Goal: Task Accomplishment & Management: Manage account settings

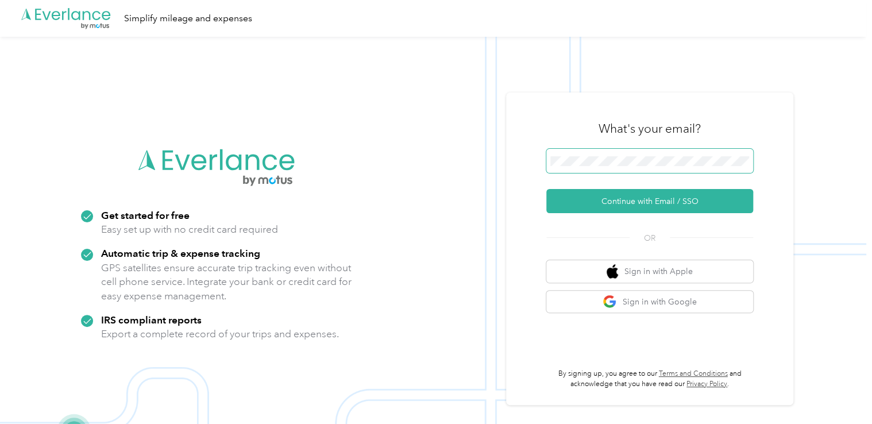
click at [647, 154] on span at bounding box center [649, 161] width 207 height 24
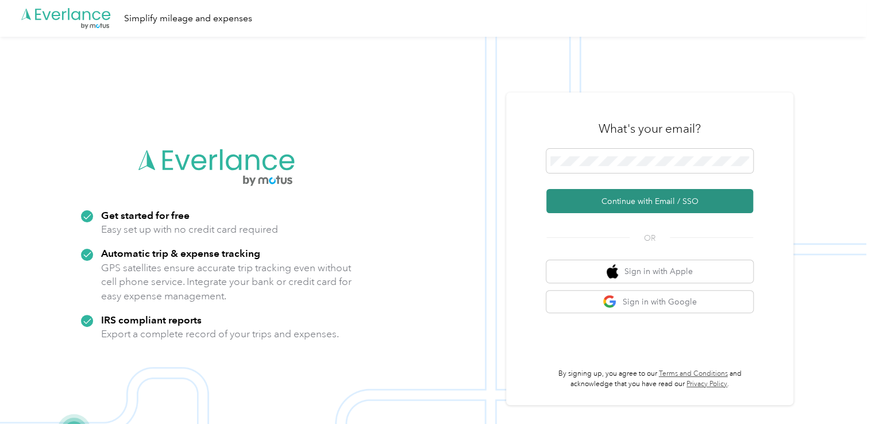
click at [634, 197] on button "Continue with Email / SSO" at bounding box center [649, 201] width 207 height 24
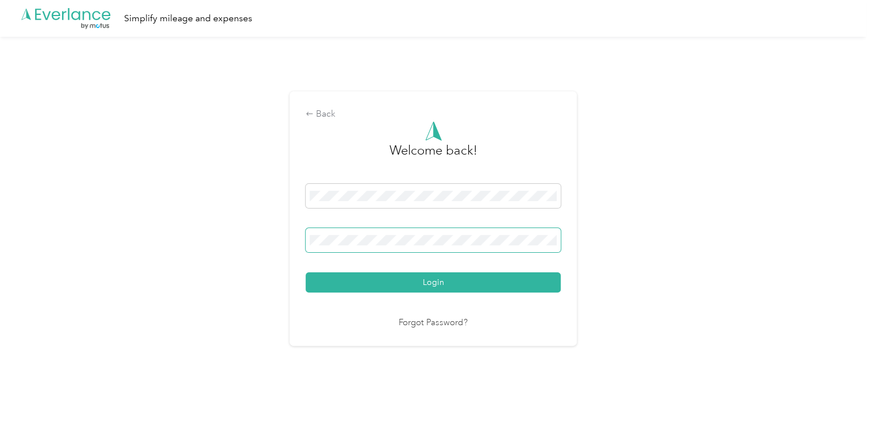
click at [305, 272] on button "Login" at bounding box center [432, 282] width 255 height 20
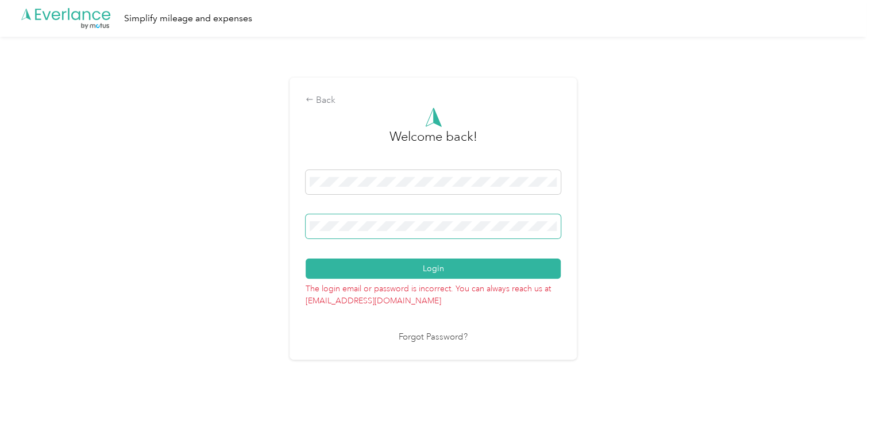
click at [305, 258] on button "Login" at bounding box center [432, 268] width 255 height 20
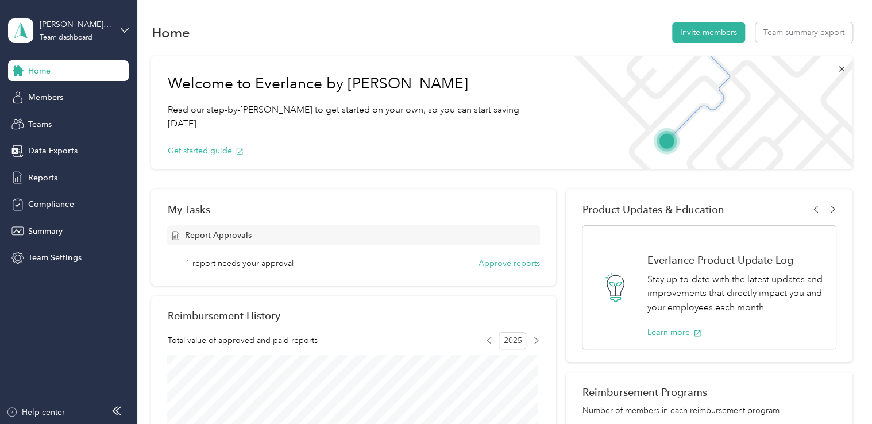
click at [119, 29] on div "[PERSON_NAME]'s Team Team dashboard" at bounding box center [68, 30] width 121 height 40
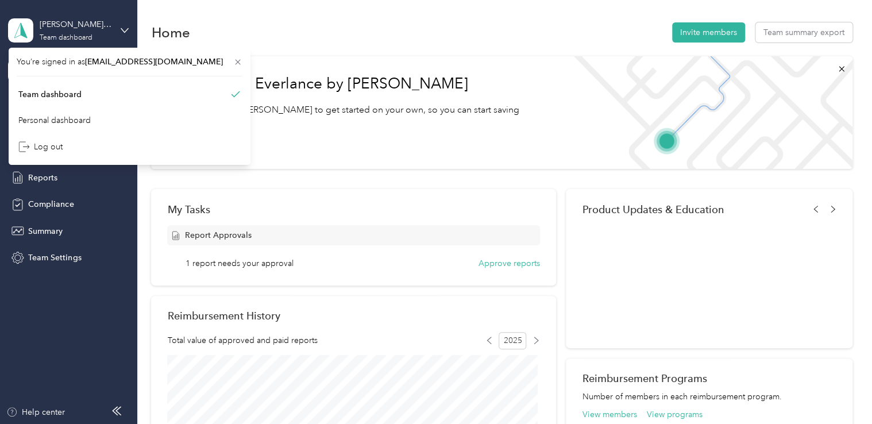
click at [119, 29] on div "[PERSON_NAME]'s Team Team dashboard" at bounding box center [68, 30] width 121 height 40
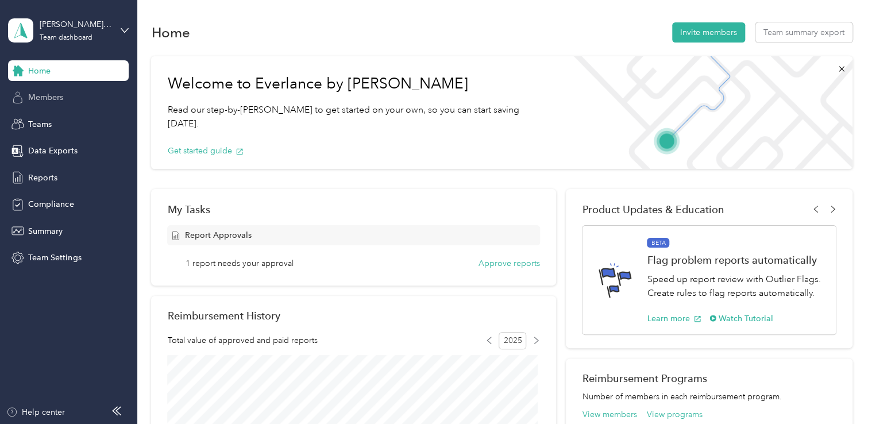
click at [51, 96] on span "Members" at bounding box center [45, 97] width 35 height 12
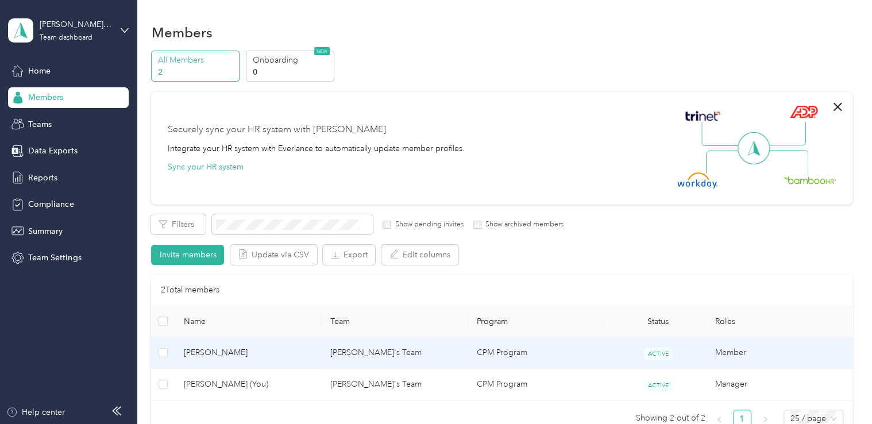
click at [339, 353] on td "[PERSON_NAME]'s Team" at bounding box center [394, 353] width 146 height 32
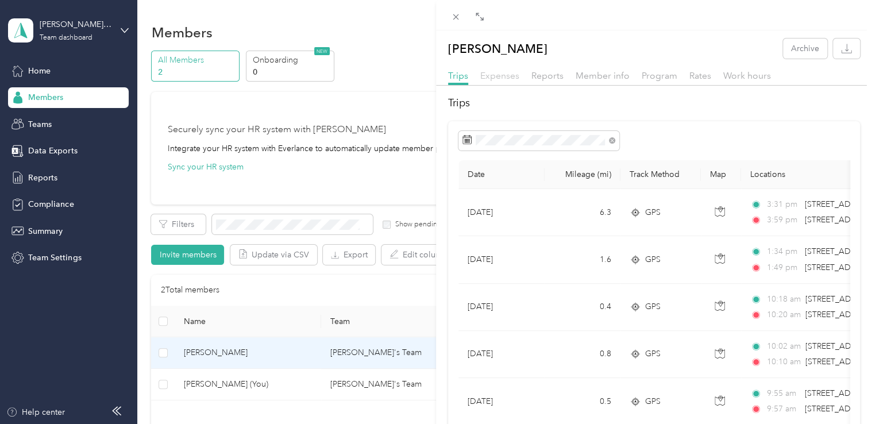
click at [493, 76] on span "Expenses" at bounding box center [499, 75] width 39 height 11
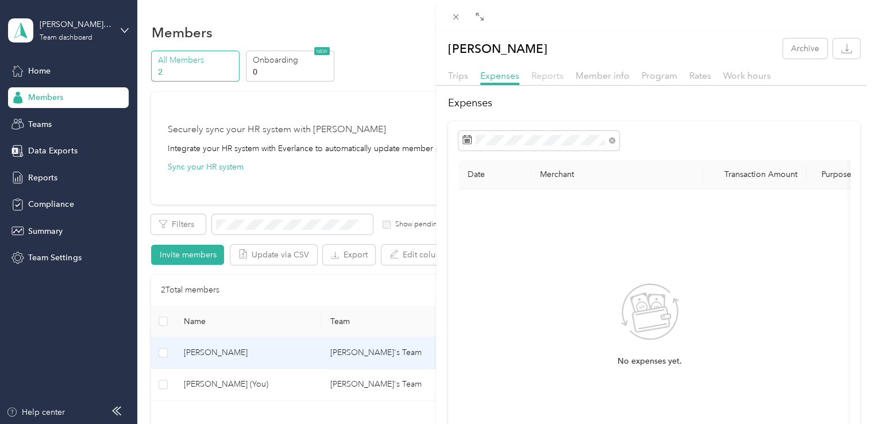
click at [556, 76] on span "Reports" at bounding box center [547, 75] width 32 height 11
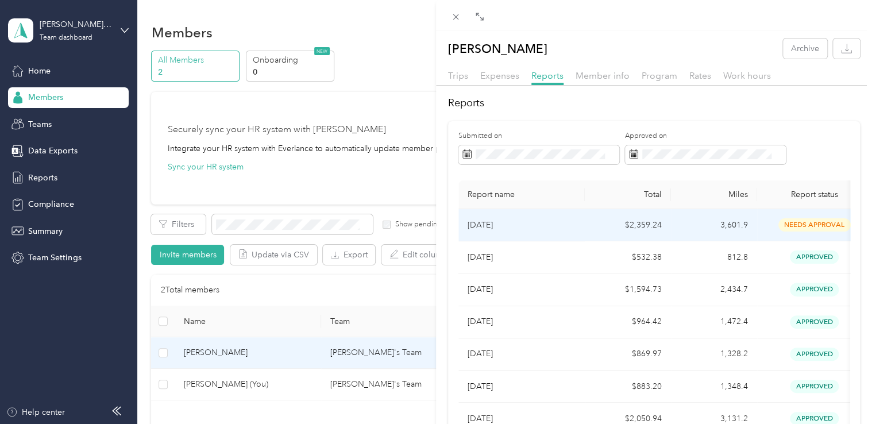
click at [574, 228] on p "[DATE]" at bounding box center [521, 225] width 108 height 13
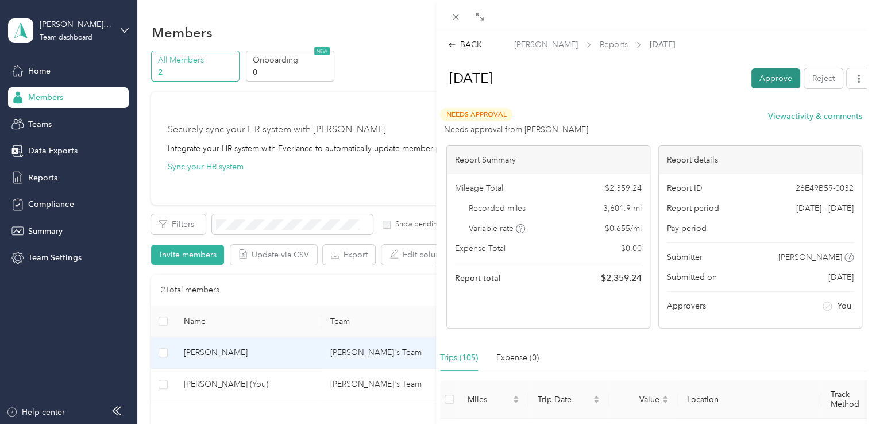
click at [756, 76] on button "Approve" at bounding box center [775, 78] width 49 height 20
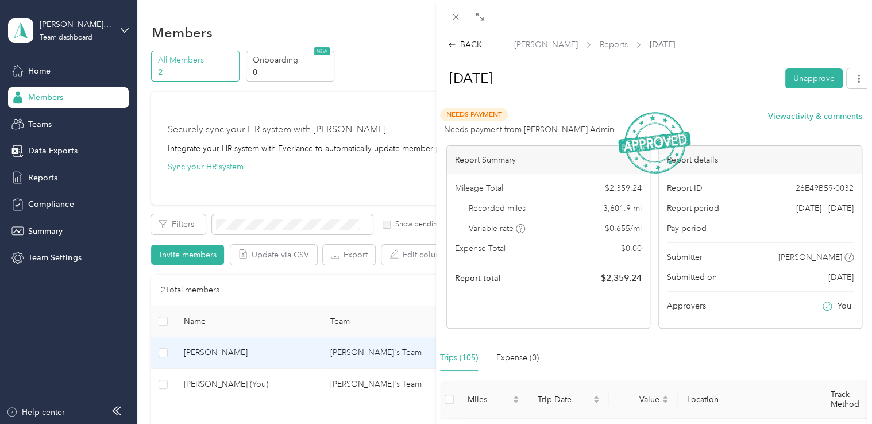
click at [124, 29] on div "BACK [PERSON_NAME] Reports [DATE] [DATE] Unapprove Needs Payment Needs payment …" at bounding box center [436, 212] width 872 height 424
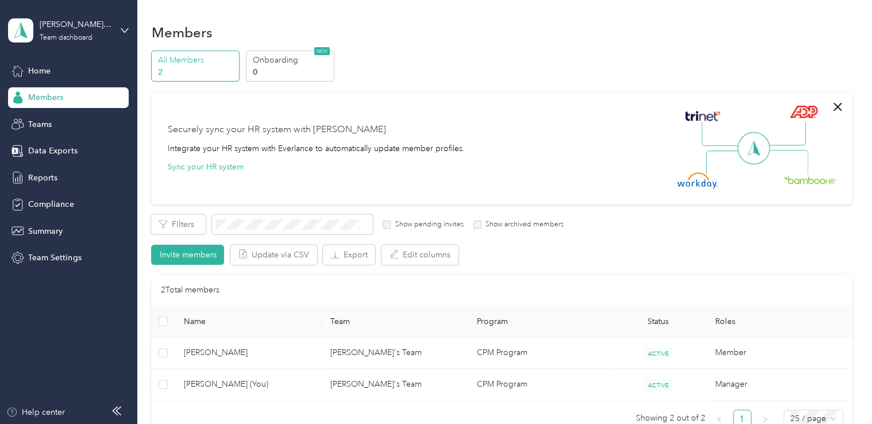
click at [124, 29] on icon at bounding box center [125, 30] width 8 height 8
click at [80, 121] on div "Personal dashboard" at bounding box center [130, 118] width 226 height 20
